Goal: Task Accomplishment & Management: Manage account settings

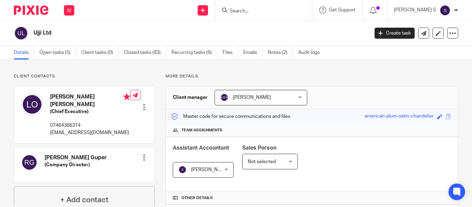
click at [252, 12] on input "Search" at bounding box center [260, 11] width 62 height 6
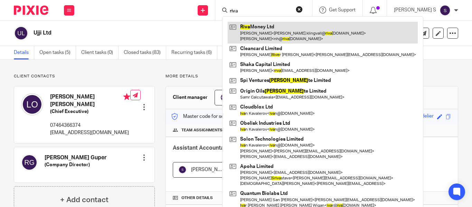
type input "riva"
click at [274, 38] on link at bounding box center [323, 32] width 190 height 21
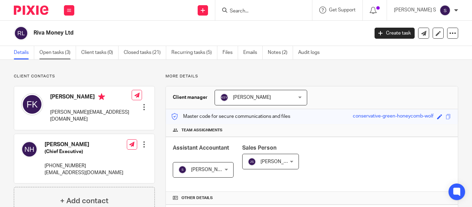
click at [63, 50] on link "Open tasks (3)" at bounding box center [57, 52] width 37 height 13
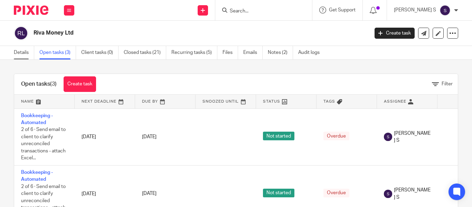
click at [31, 53] on link "Details" at bounding box center [24, 52] width 20 height 13
